Goal: Task Accomplishment & Management: Complete application form

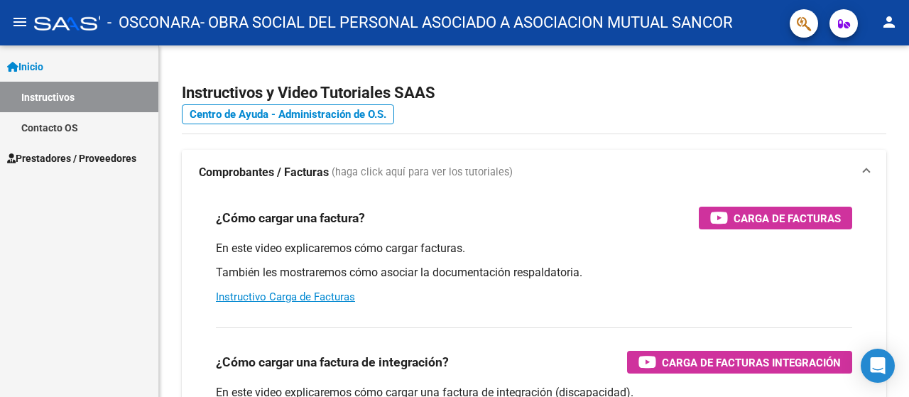
click at [65, 165] on span "Prestadores / Proveedores" at bounding box center [71, 159] width 129 height 16
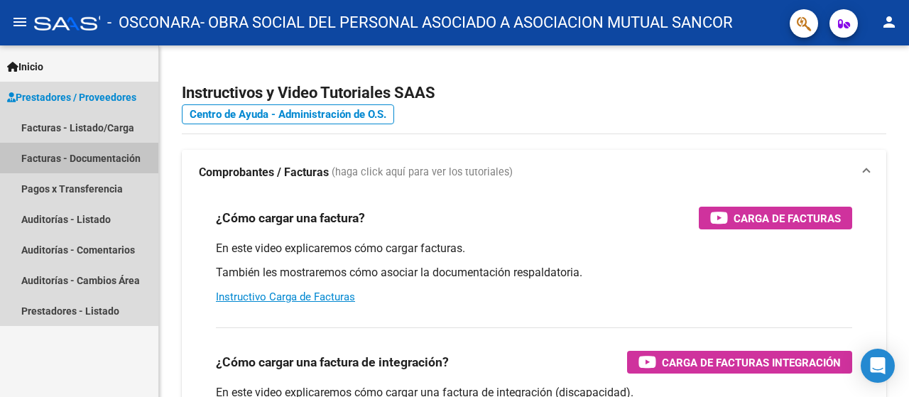
click at [65, 173] on link "Facturas - Documentación" at bounding box center [79, 158] width 158 height 31
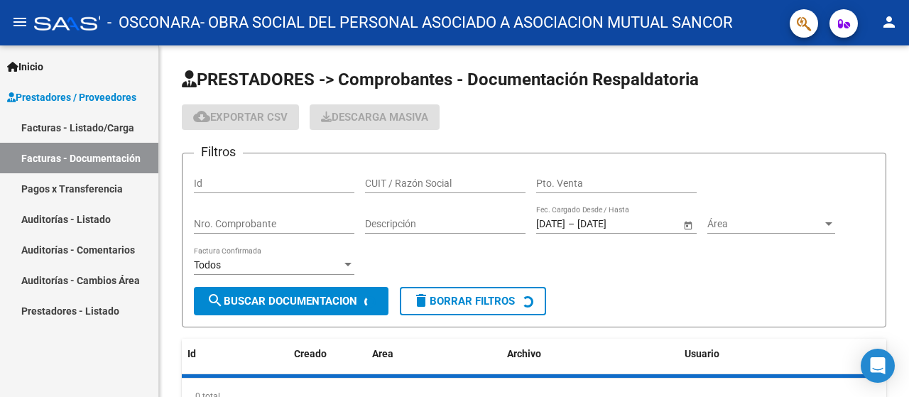
click at [79, 121] on link "Facturas - Listado/Carga" at bounding box center [79, 127] width 158 height 31
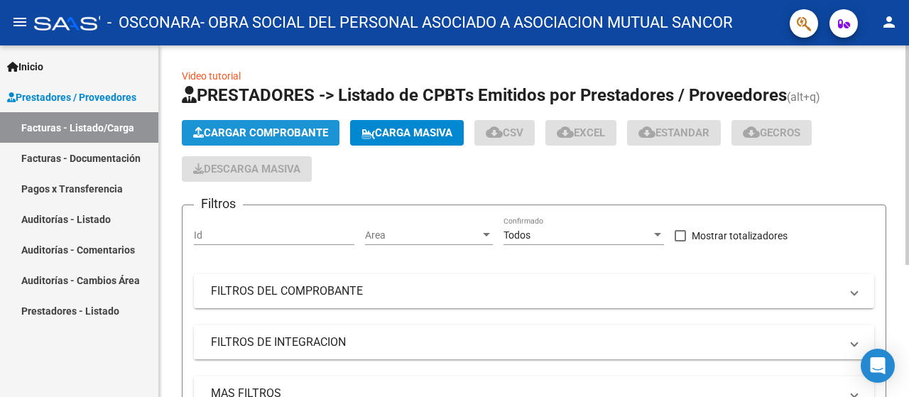
click at [217, 127] on span "Cargar Comprobante" at bounding box center [260, 132] width 135 height 13
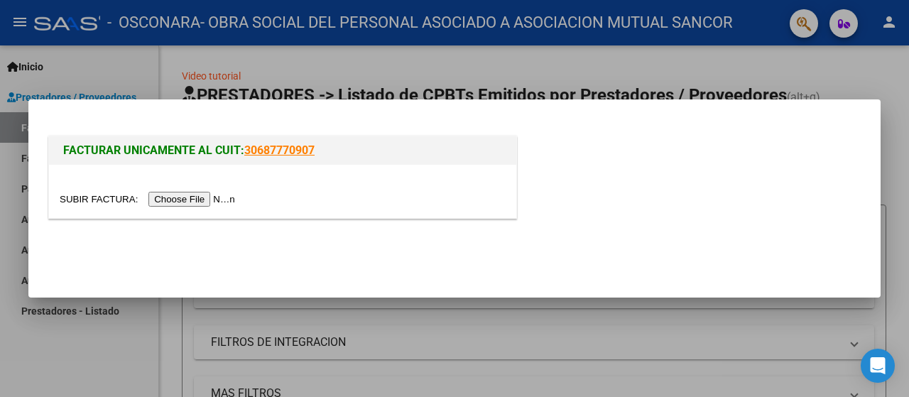
click at [193, 195] on input "file" at bounding box center [150, 199] width 180 height 15
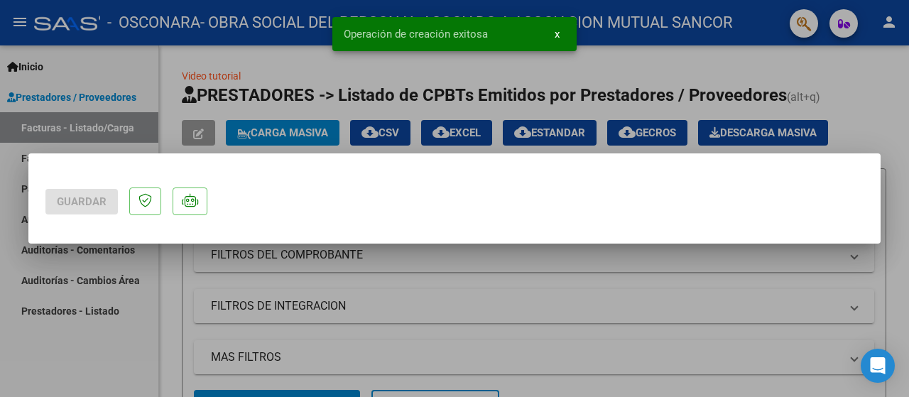
click at [136, 201] on p at bounding box center [145, 202] width 32 height 28
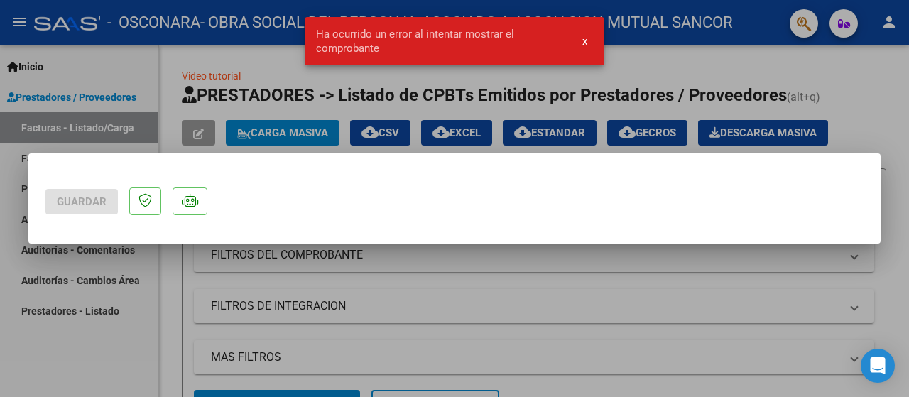
click at [486, 266] on div at bounding box center [454, 198] width 909 height 397
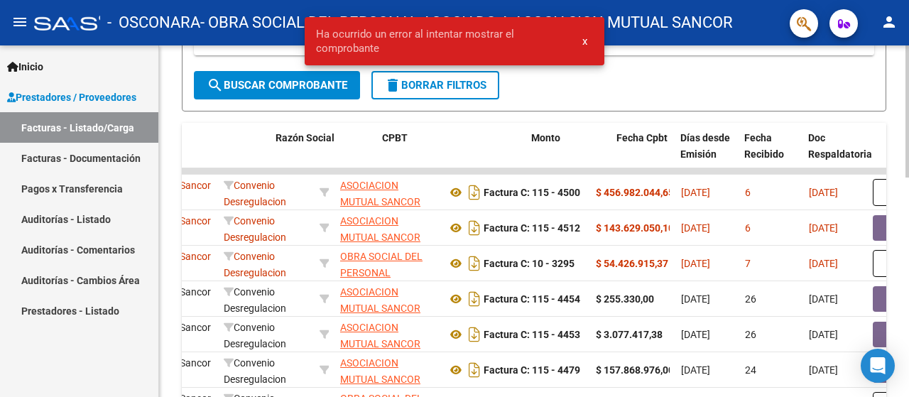
scroll to position [0, 357]
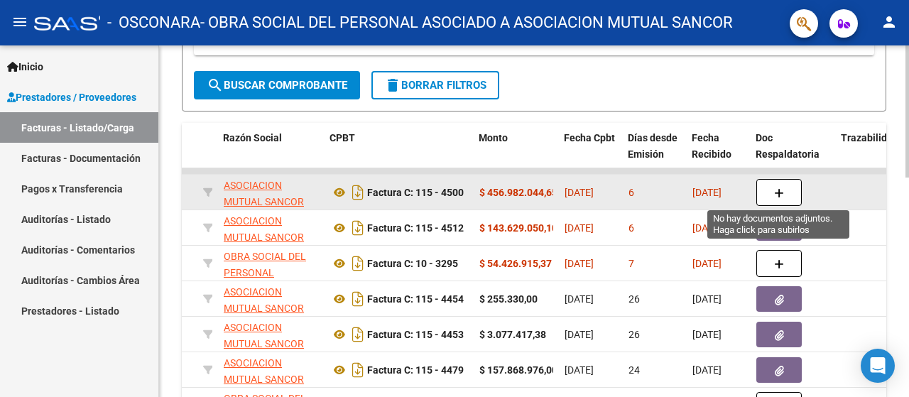
drag, startPoint x: 610, startPoint y: 193, endPoint x: 786, endPoint y: 193, distance: 176.9
click at [778, 195] on icon "button" at bounding box center [779, 193] width 10 height 11
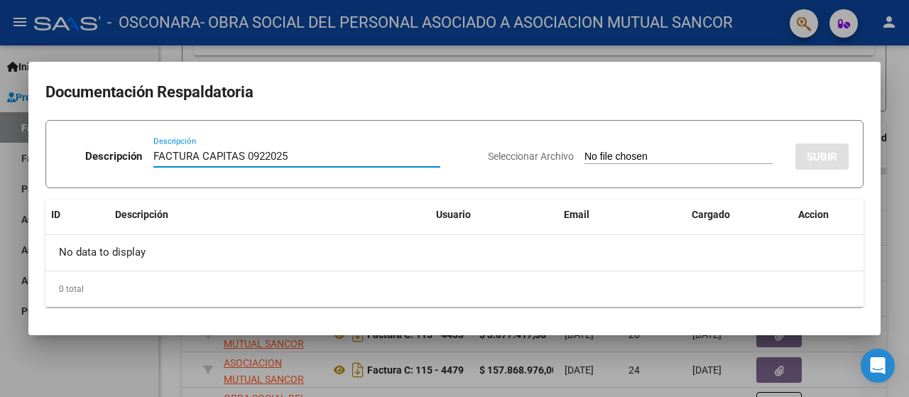
type input "FACTURA CAPITAS 0922025"
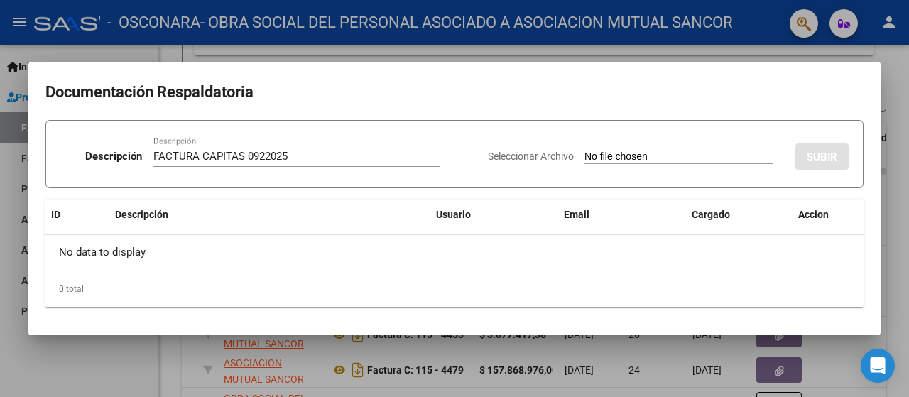
click at [587, 153] on input "Seleccionar Archivo" at bounding box center [679, 157] width 188 height 13
type input "C:\fakepath\OSCONARA (5).pdf"
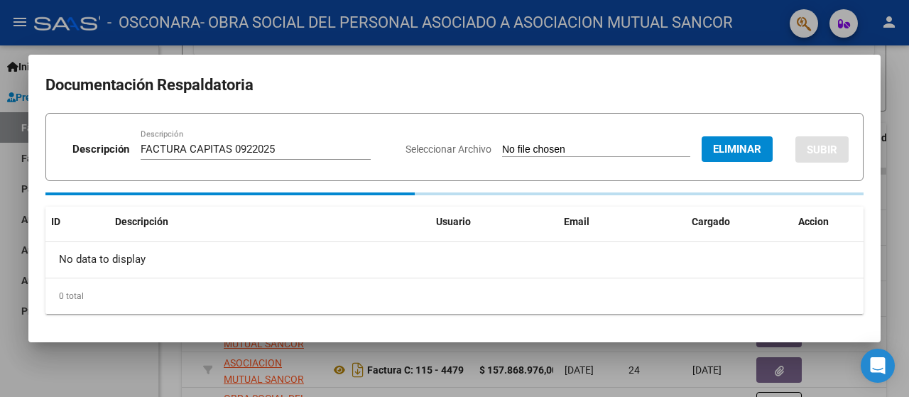
click at [251, 150] on input "FACTURA CAPITAS 0922025" at bounding box center [256, 149] width 230 height 13
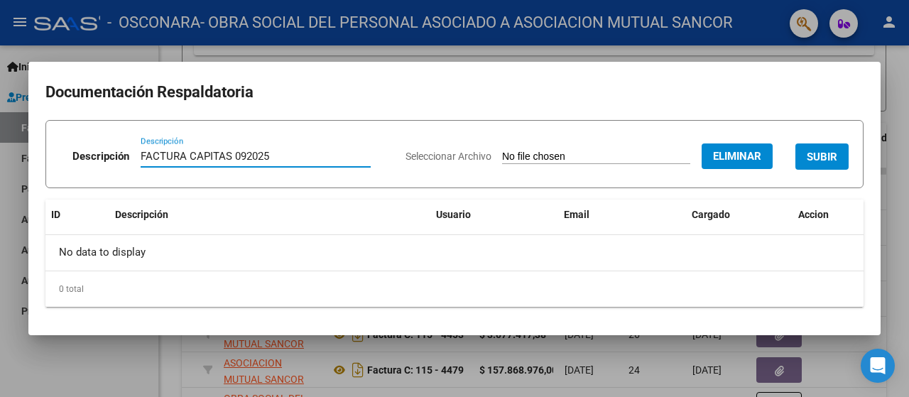
type input "FACTURA CAPITAS 092025"
click at [808, 156] on span "SUBIR" at bounding box center [822, 157] width 31 height 13
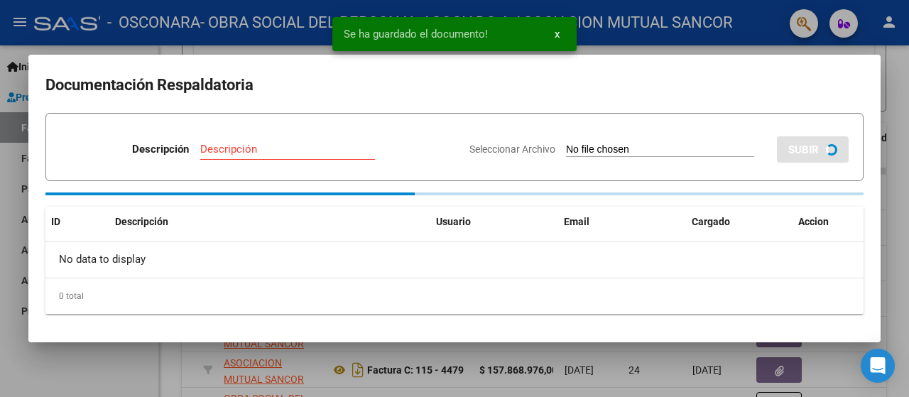
click at [237, 148] on input "Descripción" at bounding box center [287, 149] width 175 height 13
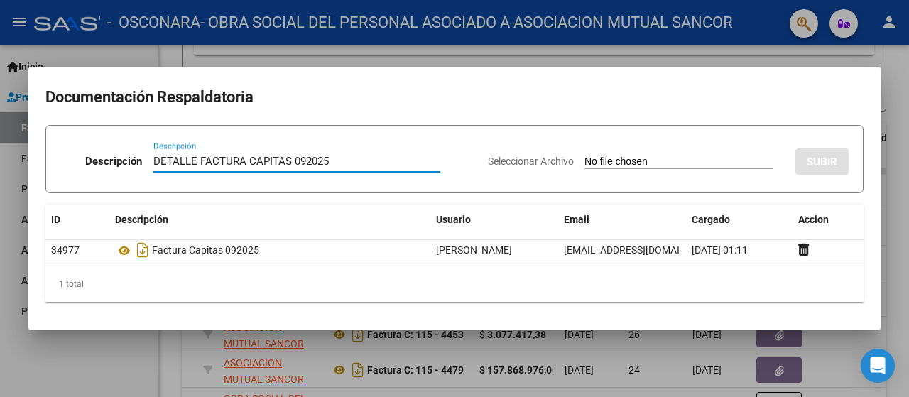
type input "DETALLE FACTURA CAPITAS 092025"
click at [573, 173] on div "Seleccionar Archivo SUBIR" at bounding box center [668, 158] width 361 height 43
click at [573, 146] on div "Seleccionar Archivo SUBIR" at bounding box center [668, 158] width 361 height 43
click at [585, 156] on input "Seleccionar Archivo" at bounding box center [679, 162] width 188 height 13
type input "C:\fakepath\Liquidación OSCONARA 09.25.xlsx"
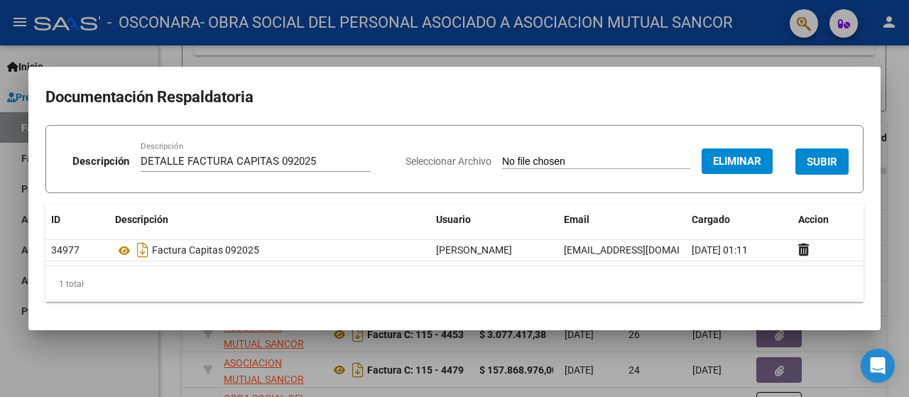
click at [820, 161] on span "SUBIR" at bounding box center [822, 162] width 31 height 13
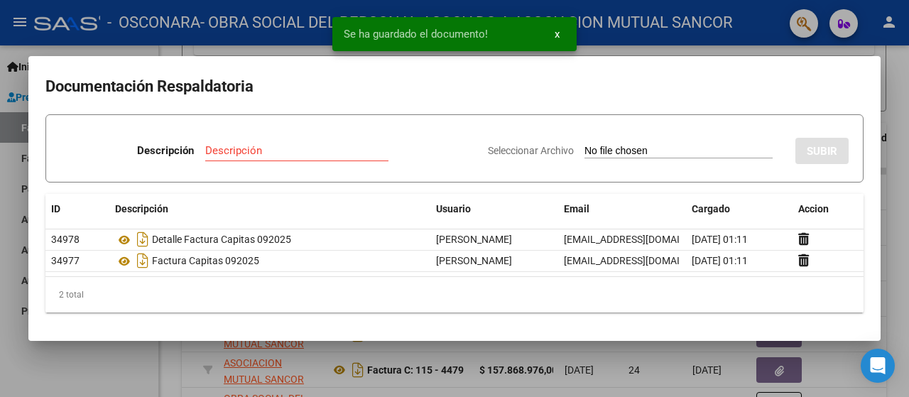
click at [899, 114] on div at bounding box center [454, 198] width 909 height 397
